Goal: Information Seeking & Learning: Find specific fact

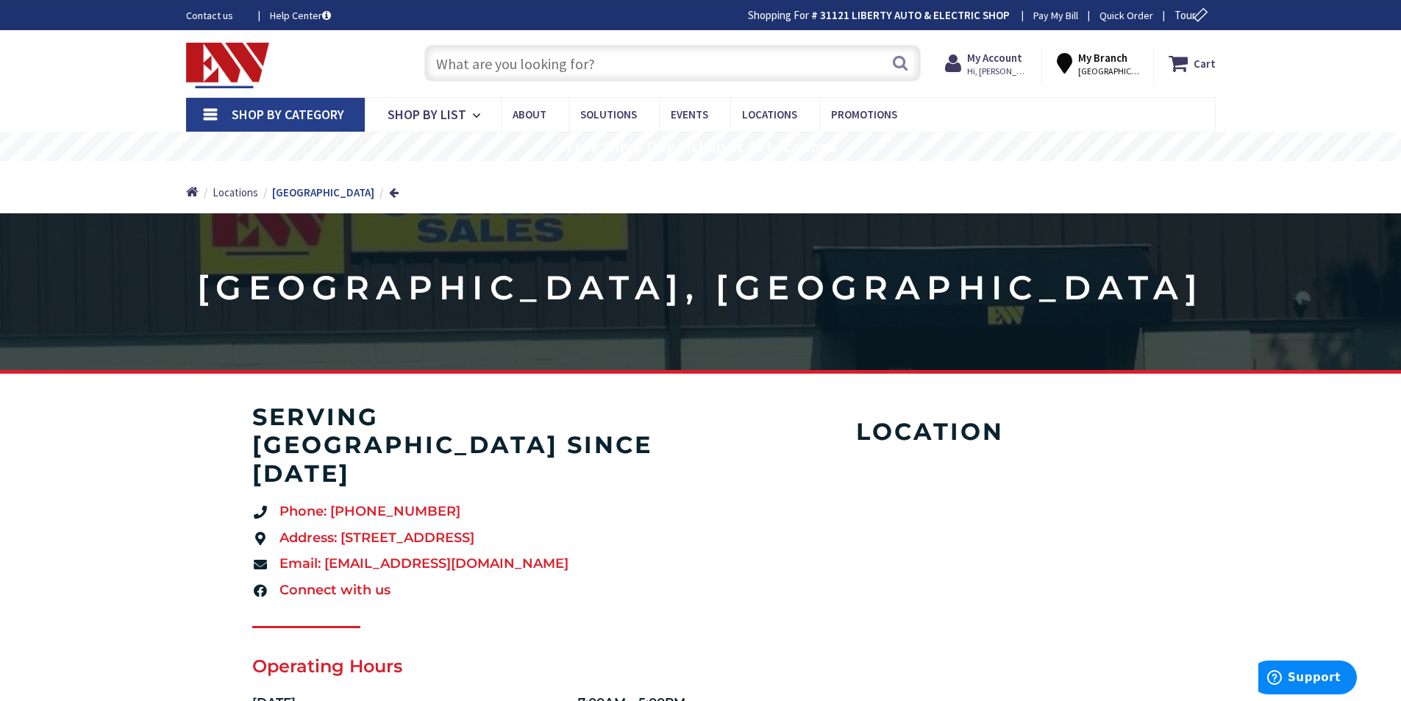
click at [607, 63] on input "text" at bounding box center [672, 63] width 496 height 37
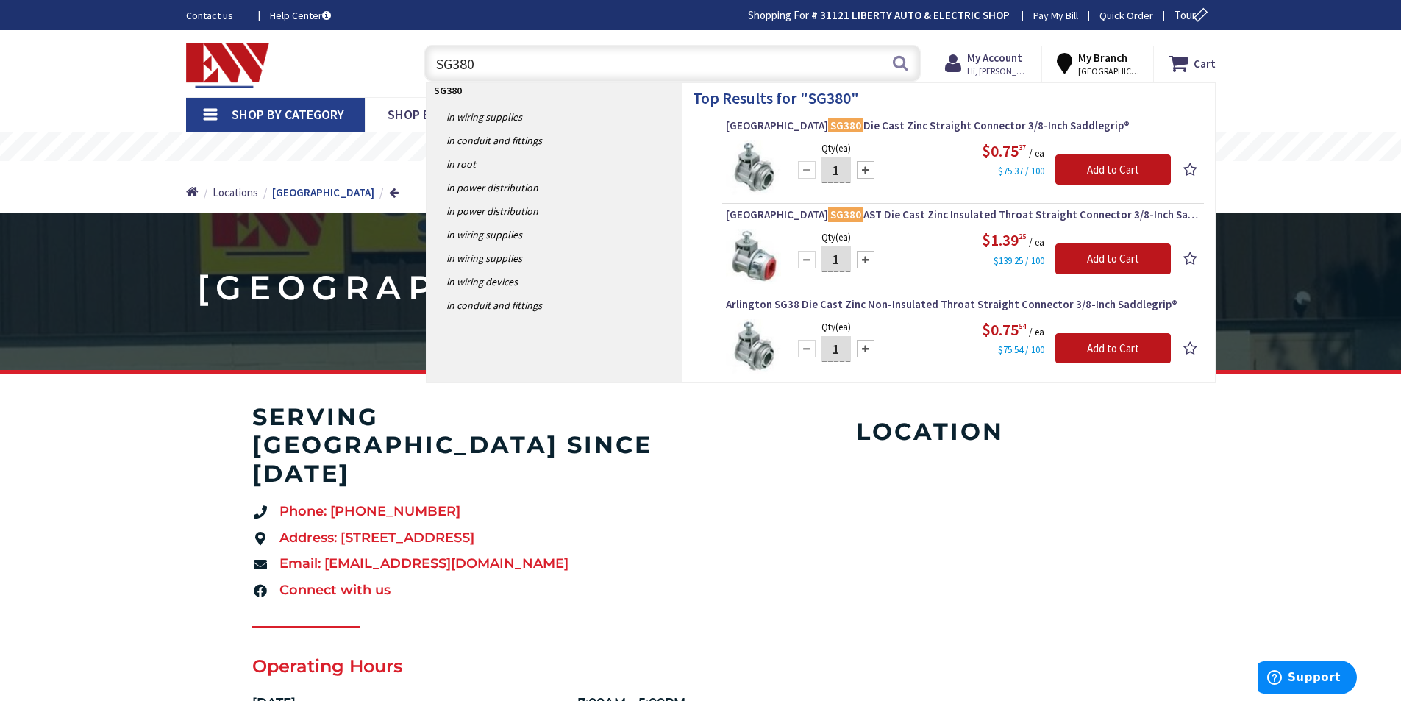
click at [61, 527] on section "serving stratford since 1997 Phone: (203) 377-1935 Address: 1935 Stratford Aven…" at bounding box center [700, 683] width 1401 height 560
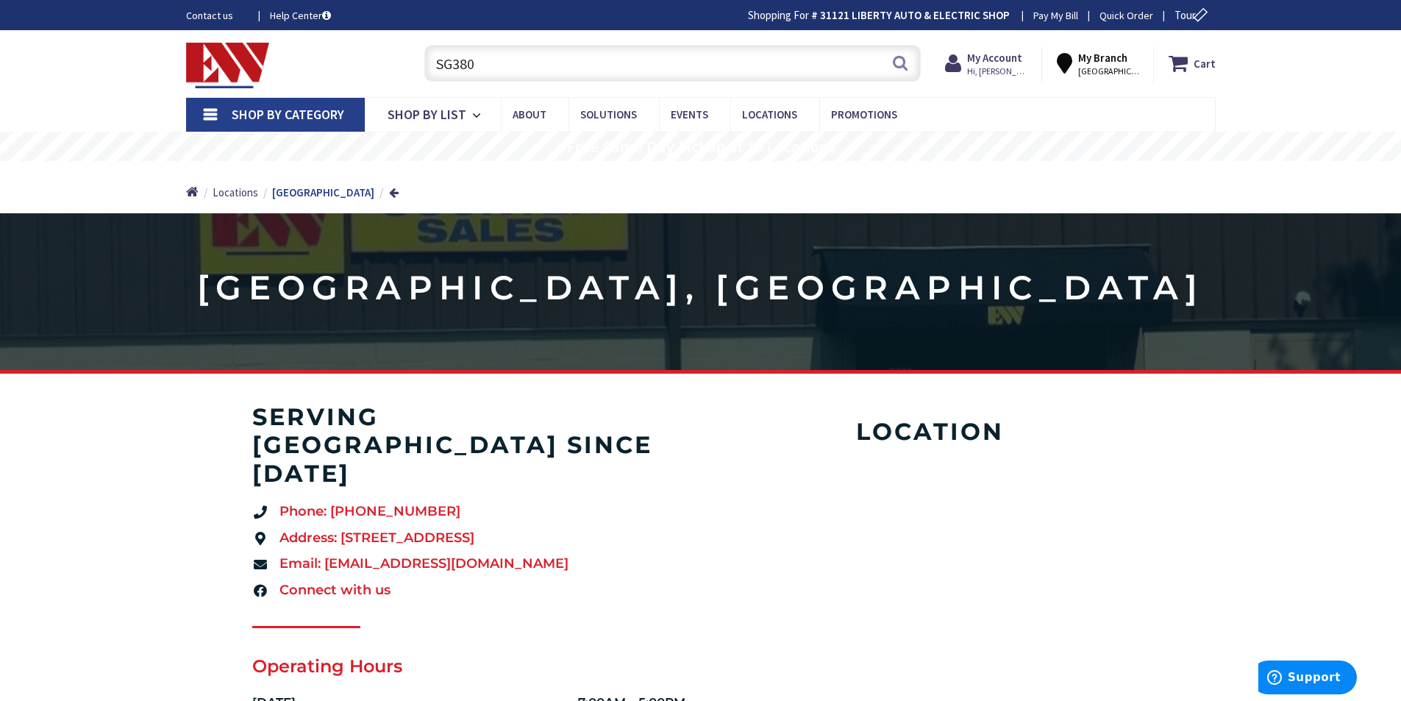
drag, startPoint x: 492, startPoint y: 69, endPoint x: 376, endPoint y: 67, distance: 116.2
click at [376, 67] on div "Toggle Nav SG380 SG380 Search Cart My Cart Close" at bounding box center [700, 63] width 1051 height 49
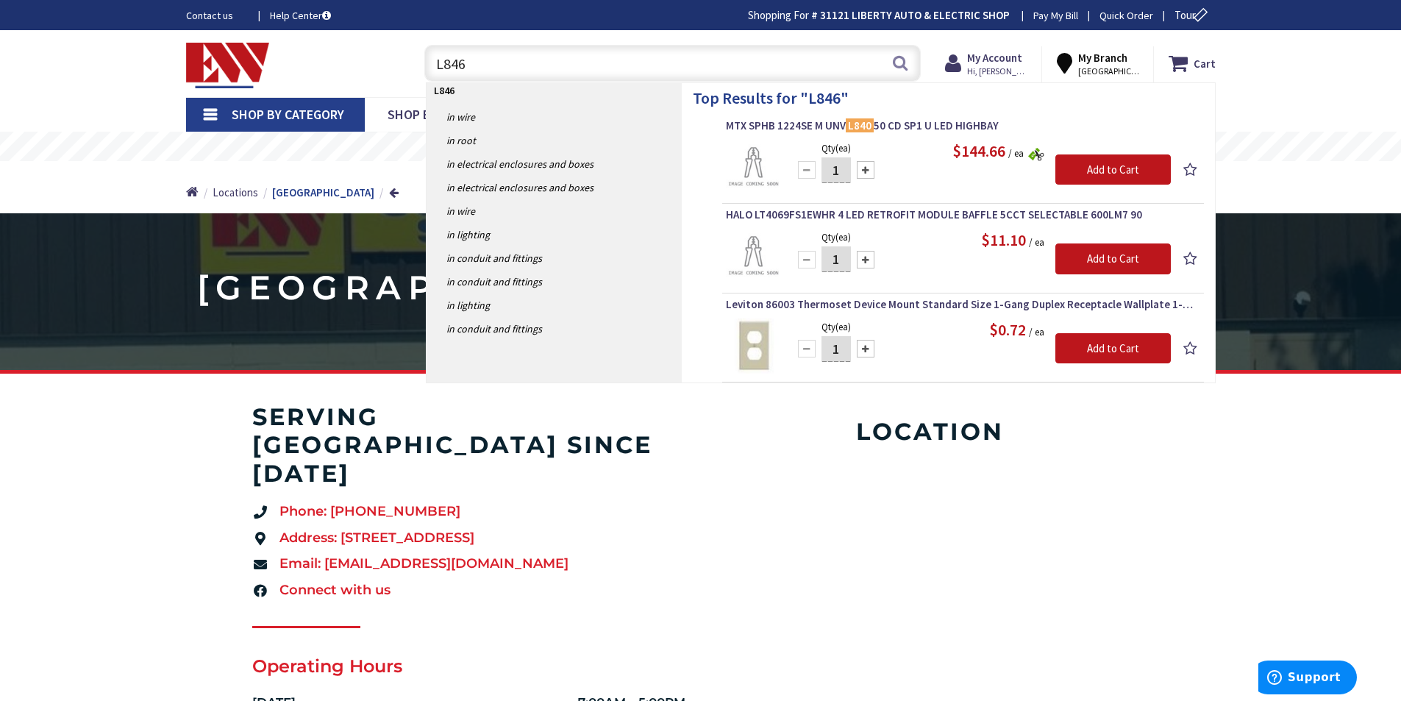
click at [438, 69] on input "L846" at bounding box center [672, 63] width 496 height 37
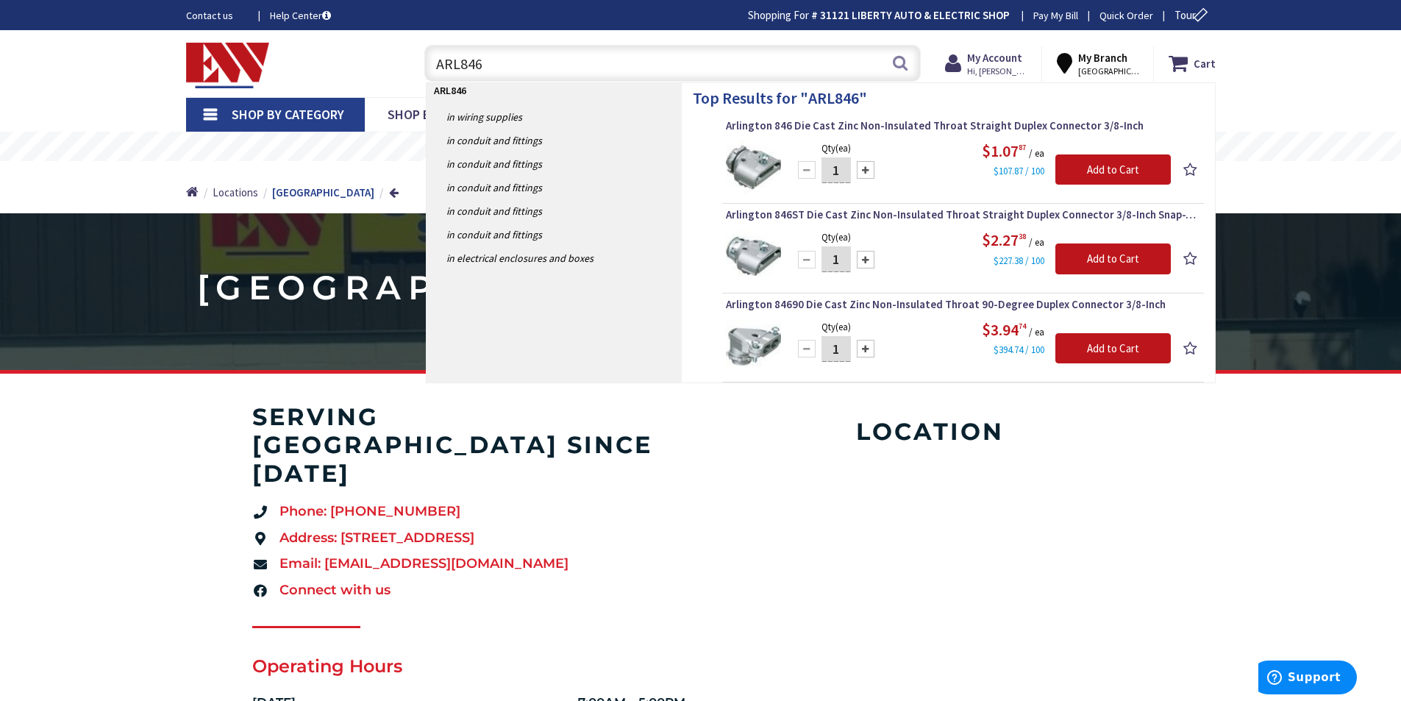
type input "ARL846"
click at [79, 612] on section "serving stratford since 1997 Phone: (203) 377-1935 Address: 1935 Stratford Aven…" at bounding box center [700, 683] width 1401 height 560
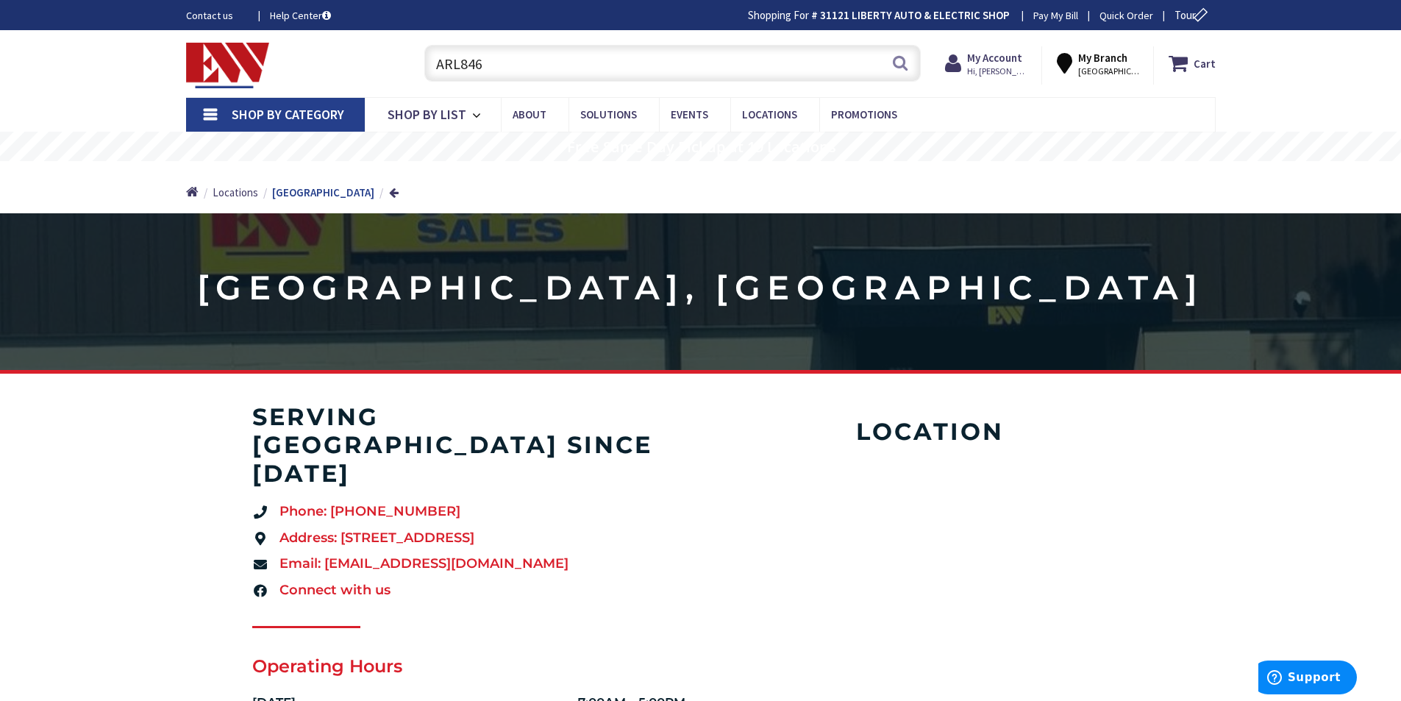
click at [489, 41] on div "ARL846 ARL846 Search" at bounding box center [669, 62] width 504 height 47
click at [493, 54] on input "ARL846" at bounding box center [672, 63] width 496 height 37
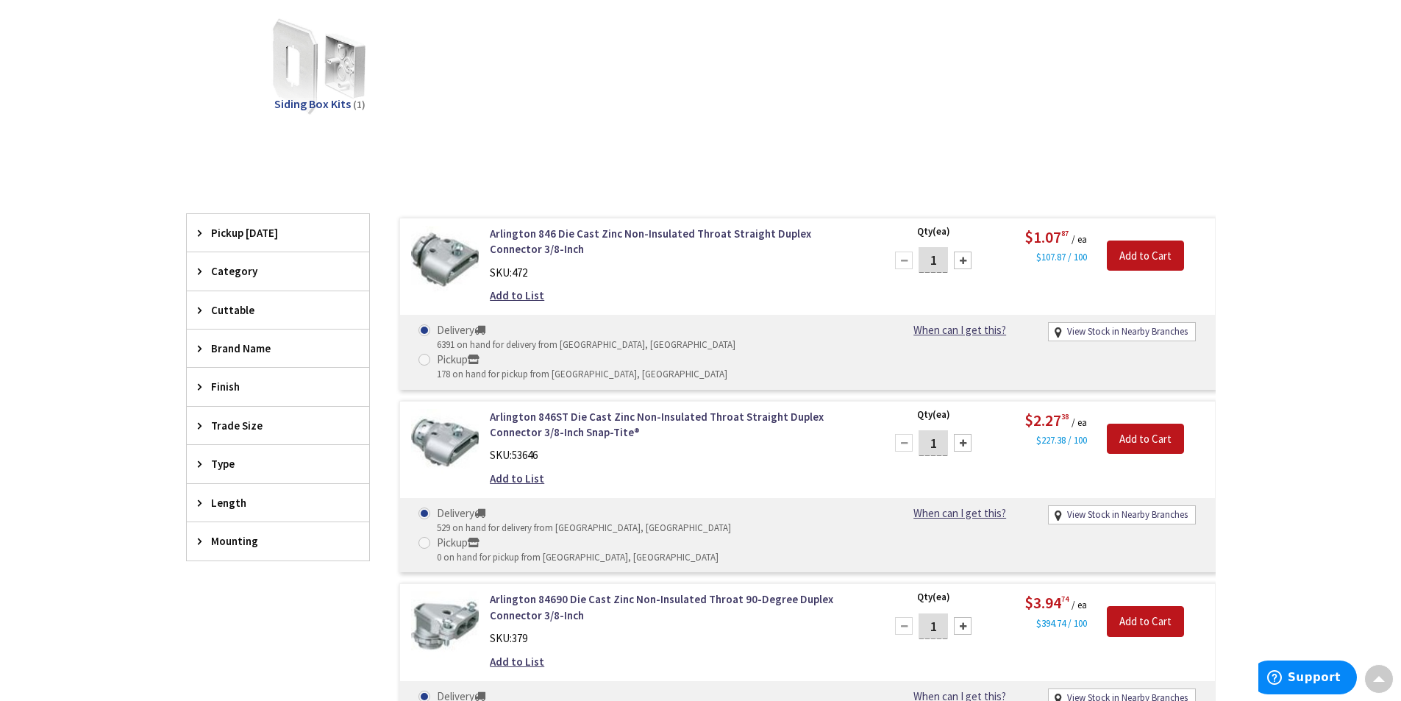
scroll to position [370, 0]
click at [79, 85] on div "Skip to Content Toggle Nav Search Cart My Cart Close" at bounding box center [700, 573] width 1401 height 1821
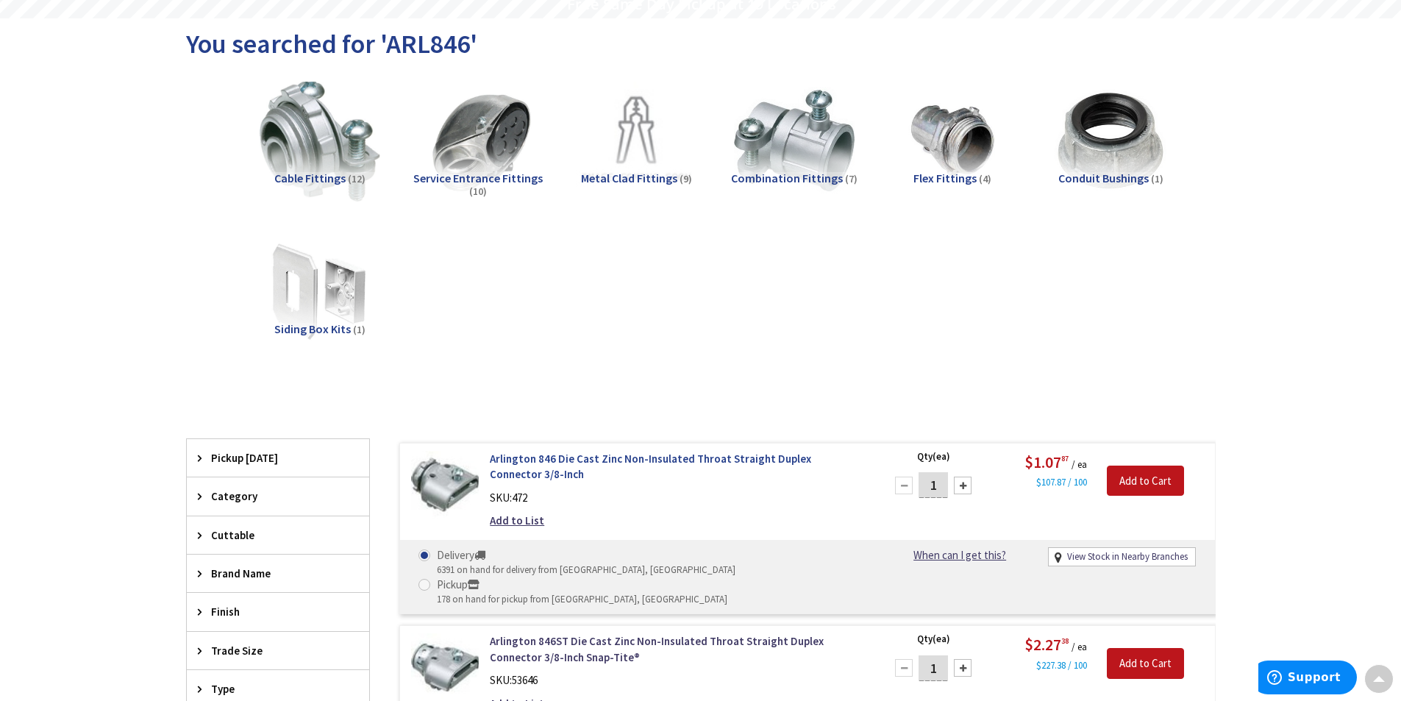
scroll to position [0, 0]
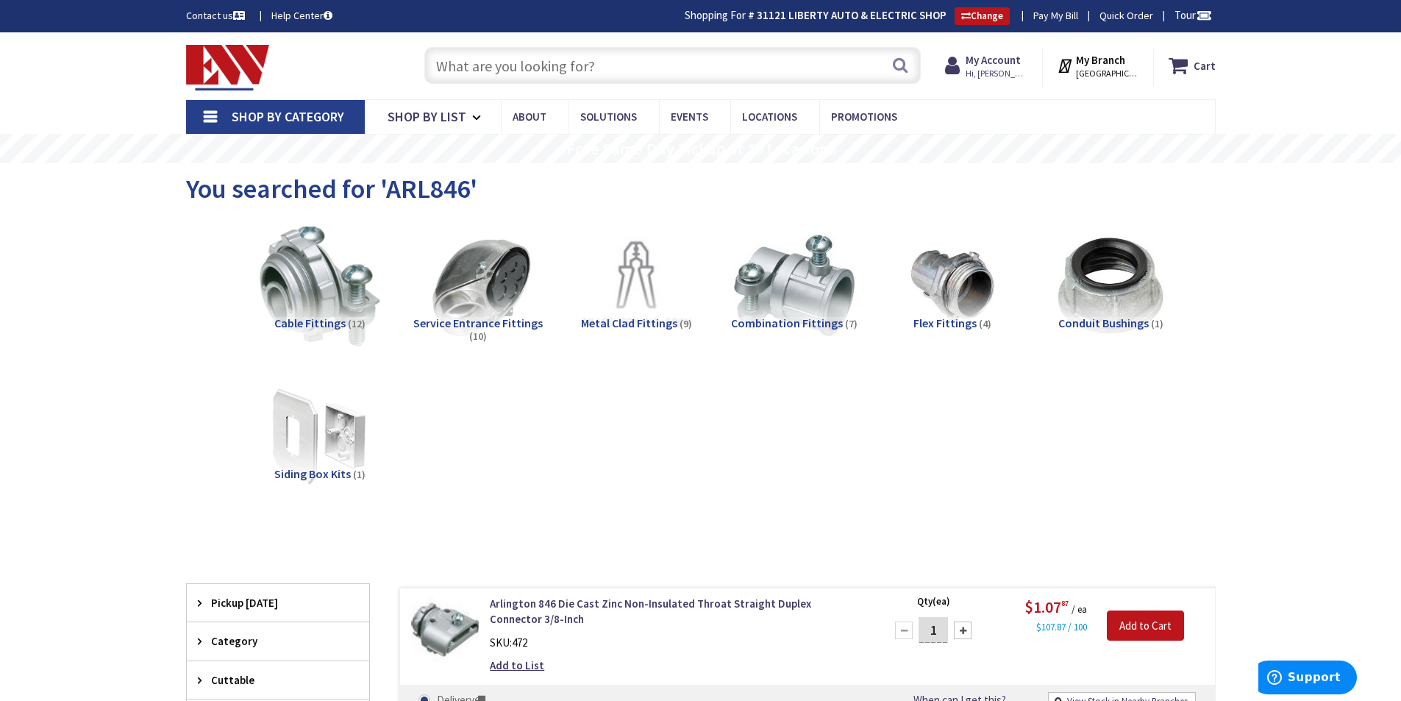
click at [586, 68] on input "text" at bounding box center [672, 65] width 496 height 37
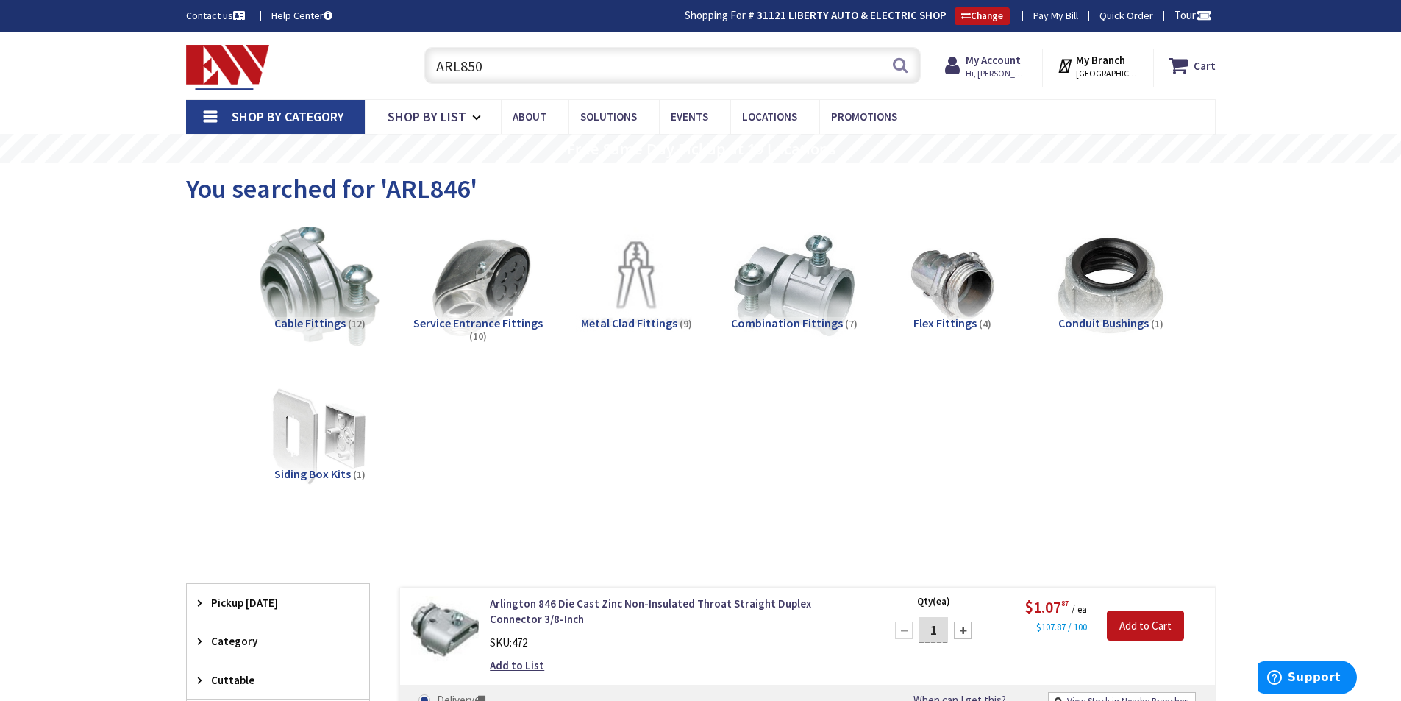
drag, startPoint x: 496, startPoint y: 59, endPoint x: 340, endPoint y: 53, distance: 155.2
click at [404, 58] on div "Toggle Nav ARL850 ARL850 Search Cart My Cart Close" at bounding box center [700, 65] width 1051 height 49
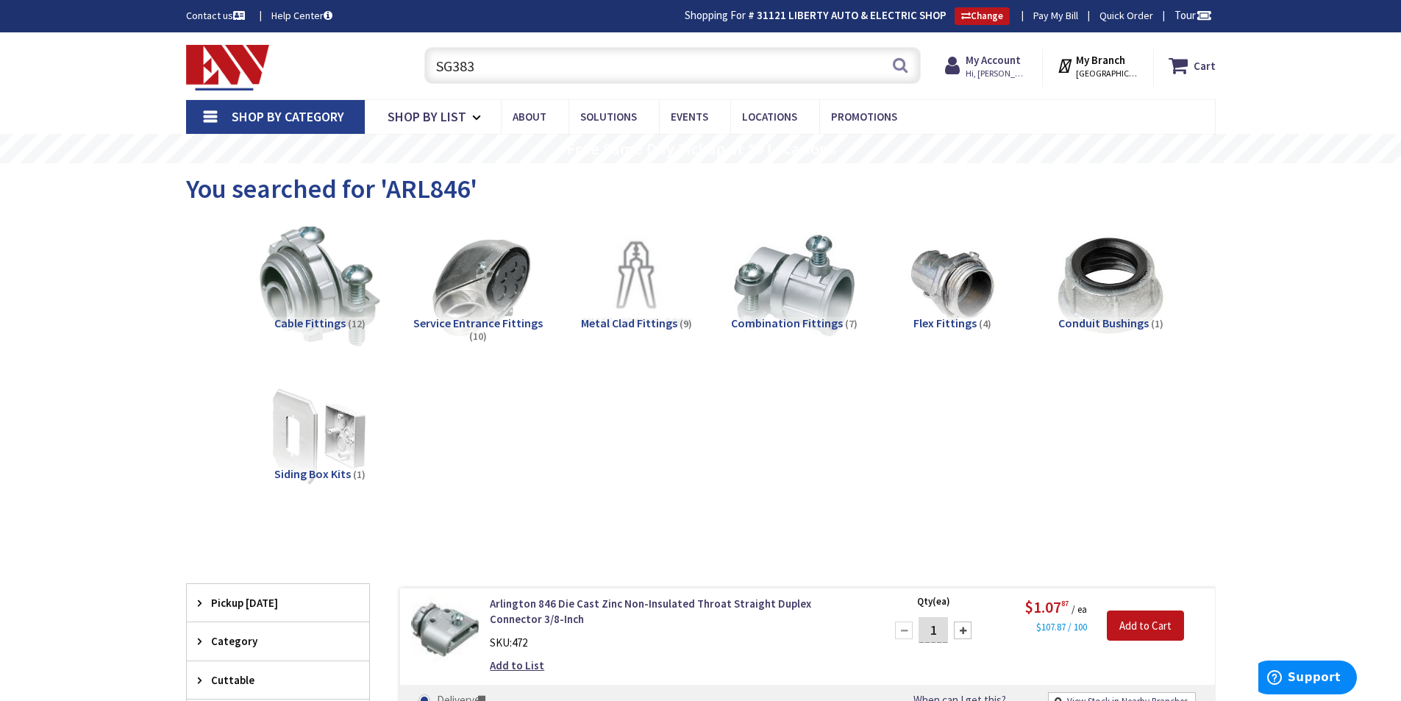
drag, startPoint x: 507, startPoint y: 66, endPoint x: 207, endPoint y: 38, distance: 301.3
click at [246, 45] on div "Toggle Nav SG383 SG383 Search Cart My Cart Close" at bounding box center [700, 65] width 1051 height 49
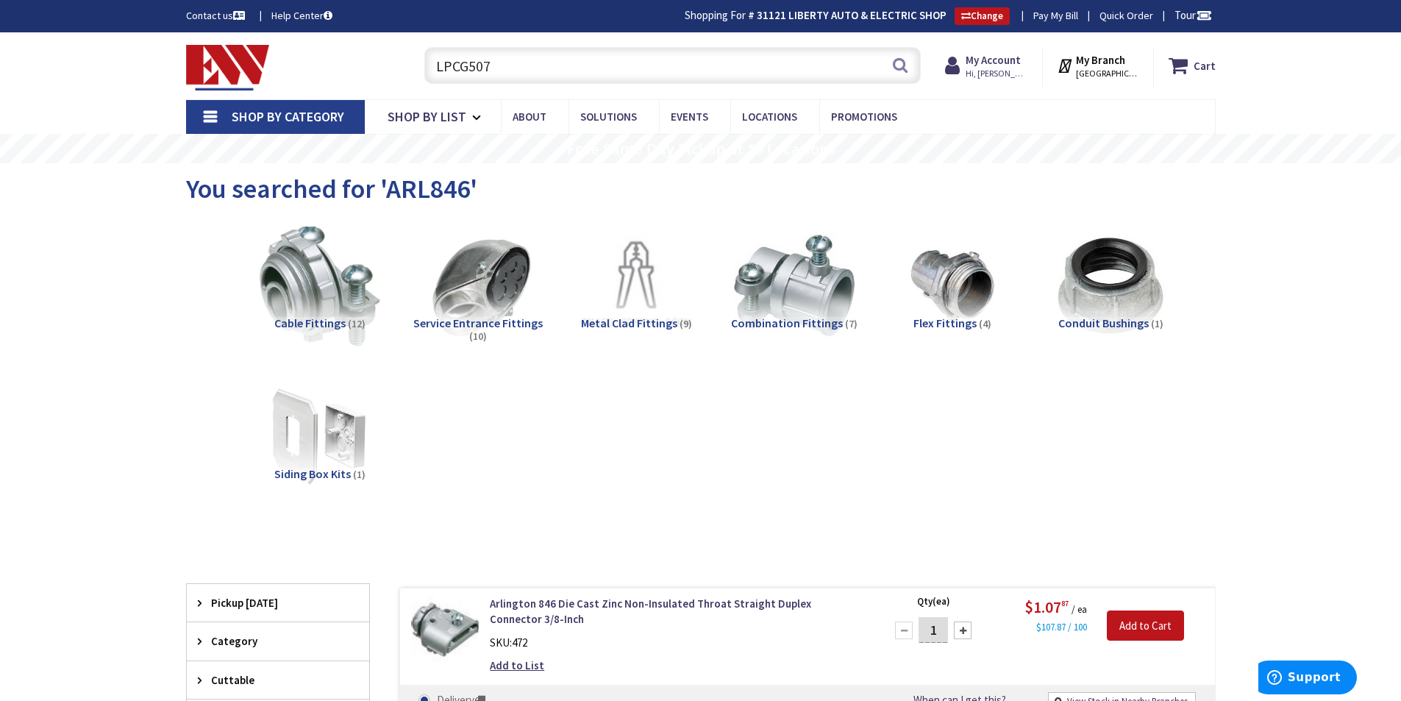
click at [508, 60] on input "LPCG507" at bounding box center [672, 65] width 496 height 37
drag, startPoint x: 505, startPoint y: 63, endPoint x: 366, endPoint y: 62, distance: 139.0
click at [399, 65] on div "Toggle Nav LPCG507 LPCG507 Search Cart My Cart Close" at bounding box center [700, 65] width 1051 height 49
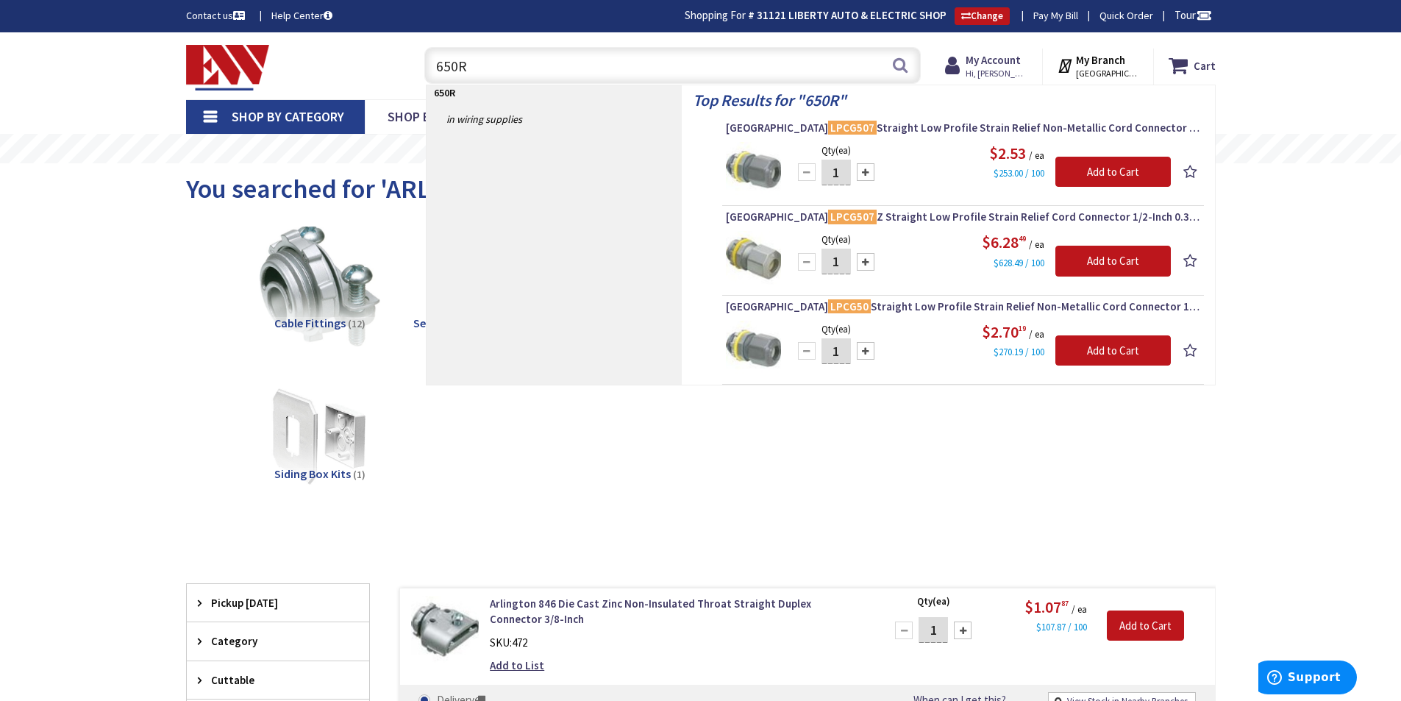
type input "650RT"
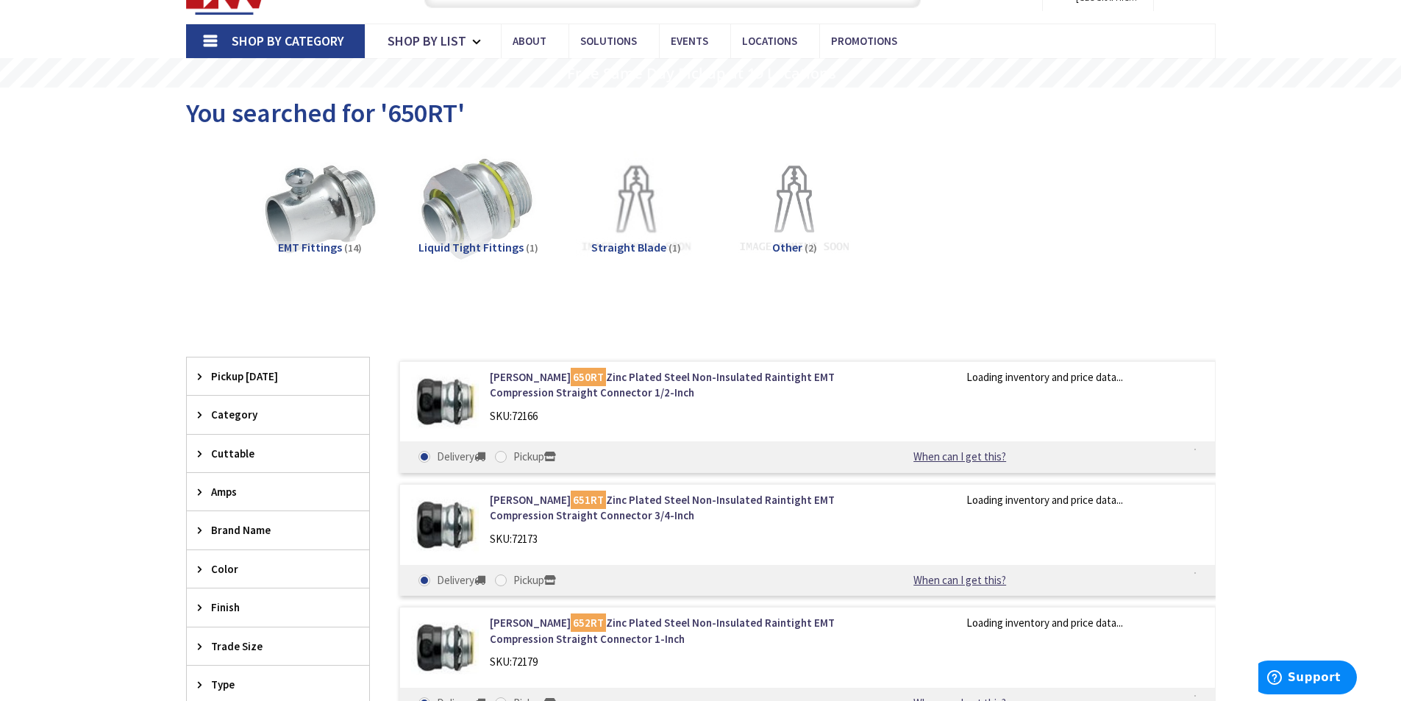
scroll to position [76, 0]
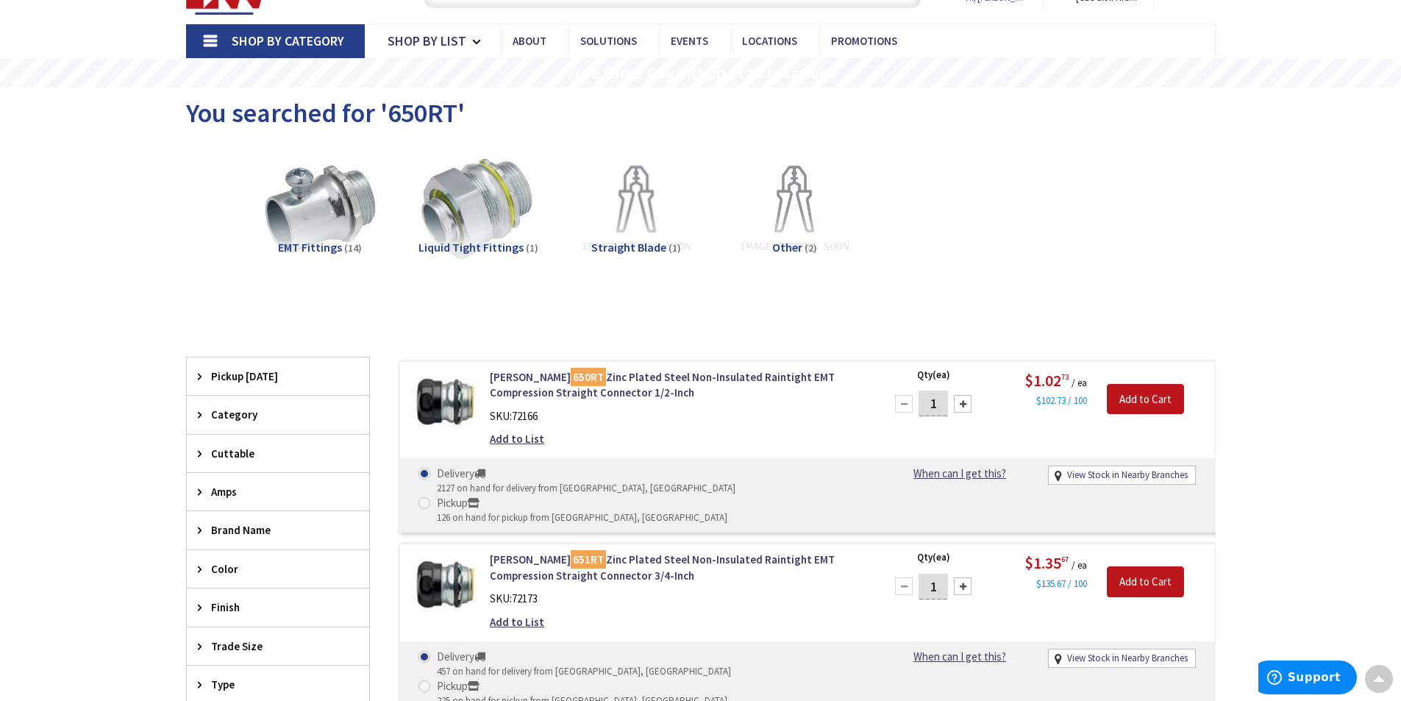
click at [1238, 247] on main "You searched for '650RT' View Subcategories EMT Fittings (14) Liquid Tight Fitt…" at bounding box center [700, 696] width 1103 height 1218
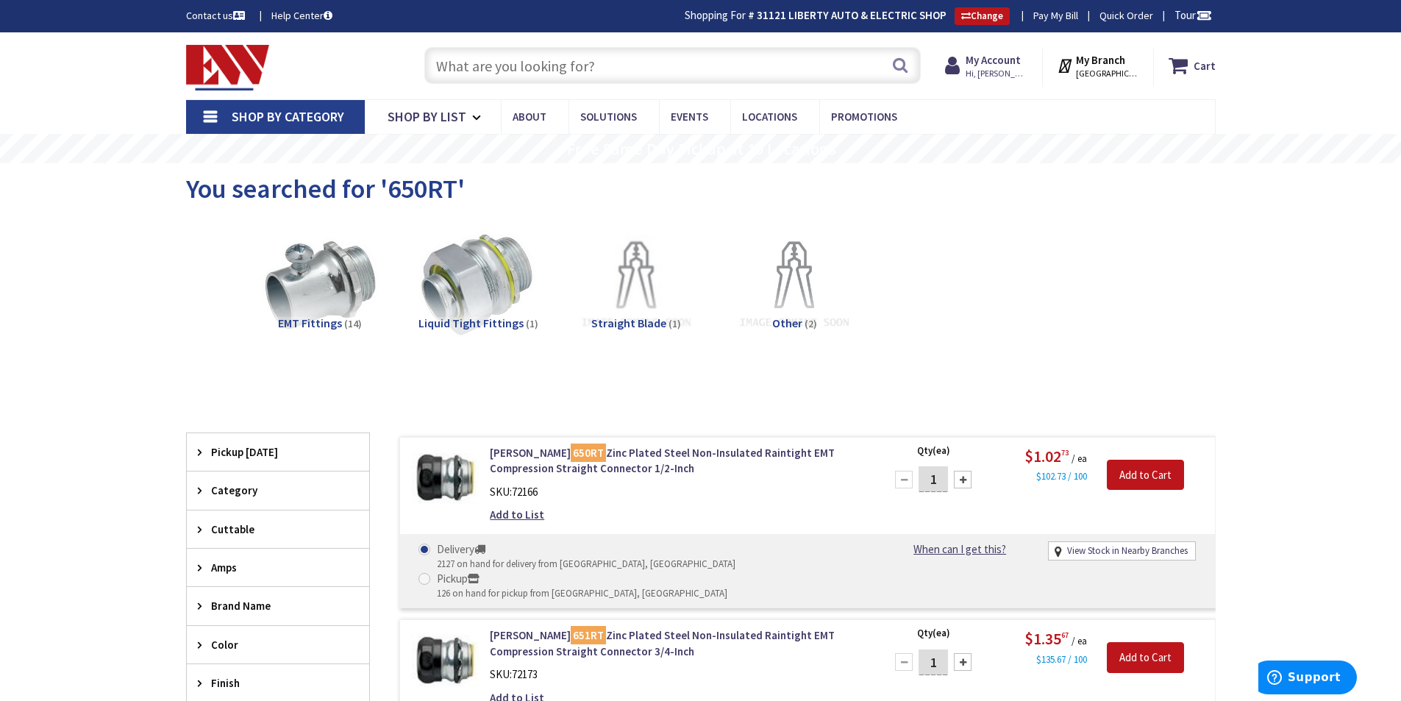
click at [588, 68] on input "text" at bounding box center [672, 65] width 496 height 37
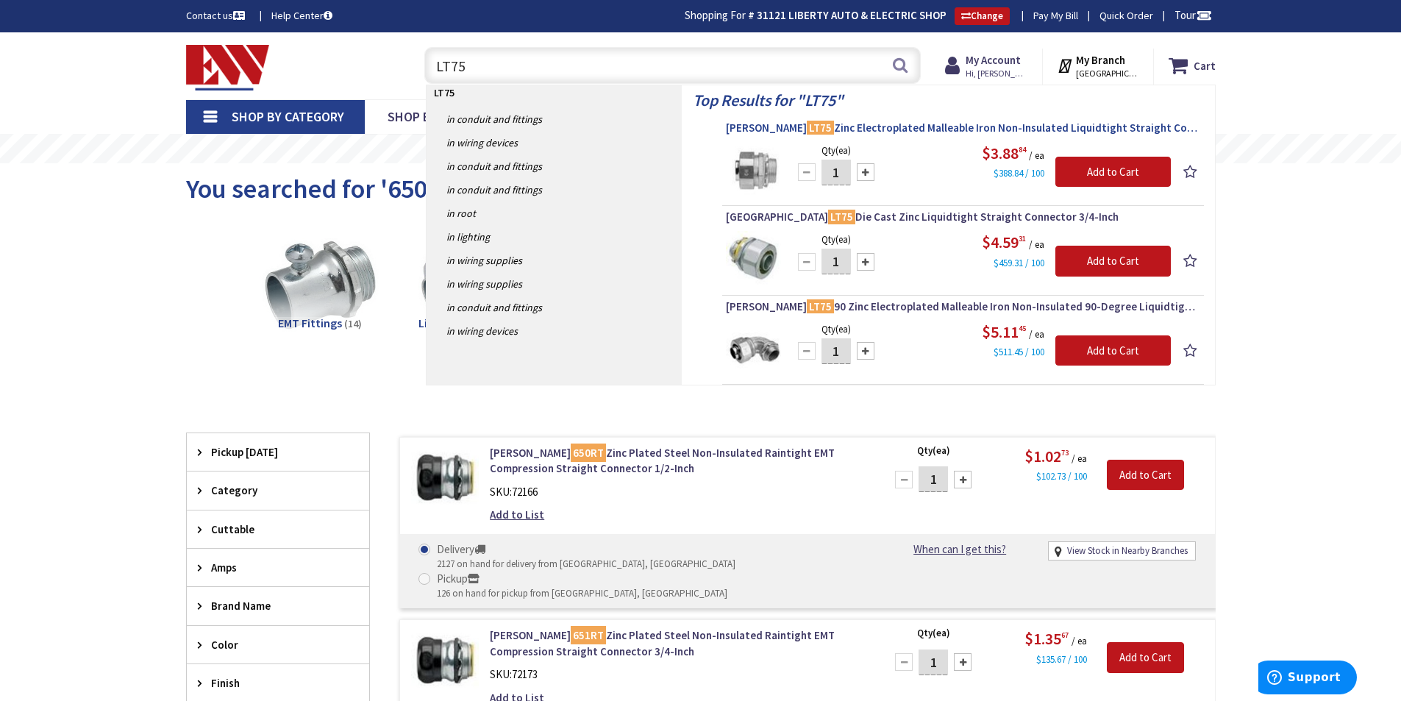
type input "LT75"
click at [940, 124] on span "Crouse-Hinds LT75 Zinc Electroplated Malleable Iron Non-Insulated Liquidtight S…" at bounding box center [963, 128] width 474 height 15
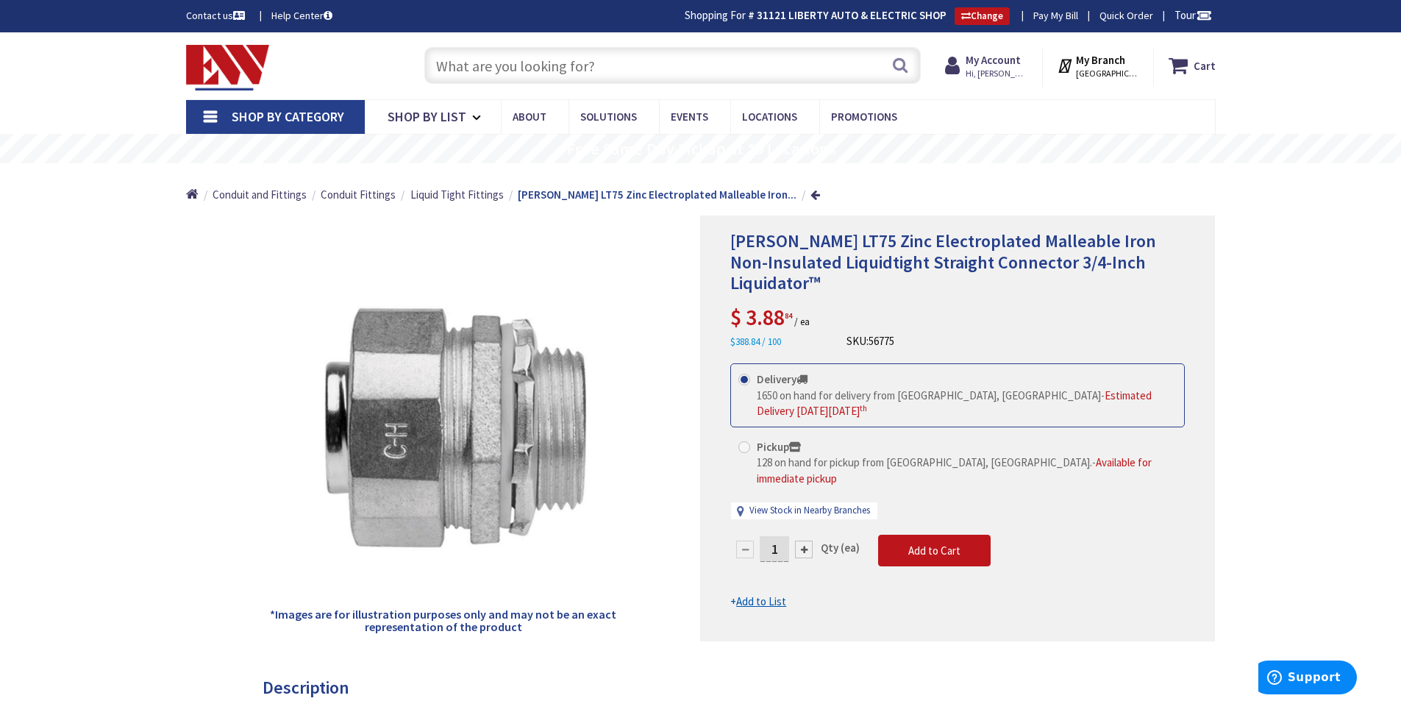
click at [560, 76] on input "text" at bounding box center [672, 65] width 496 height 37
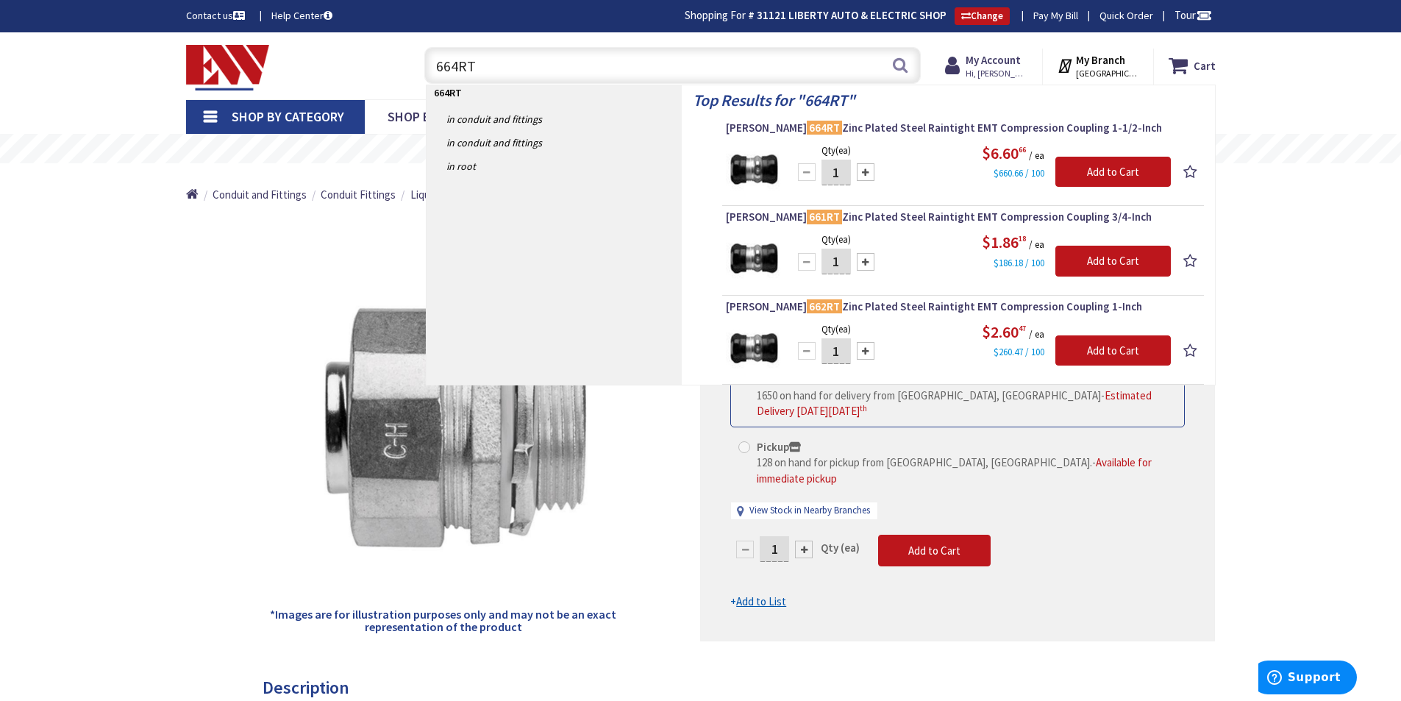
type input "664RT"
